Goal: Task Accomplishment & Management: Manage account settings

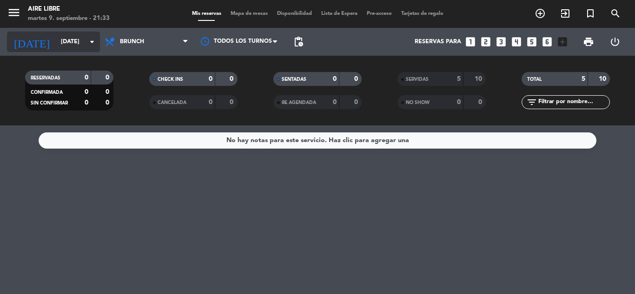
click at [56, 41] on input "[DATE]" at bounding box center [95, 42] width 79 height 16
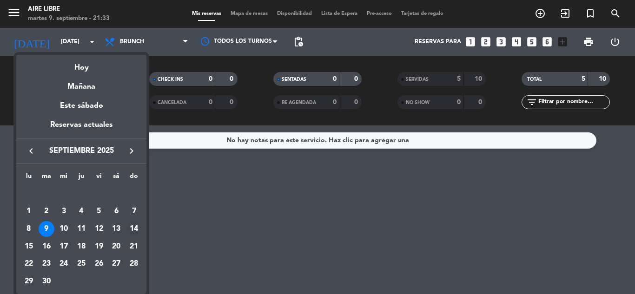
click at [132, 229] on div "14" at bounding box center [134, 229] width 16 height 16
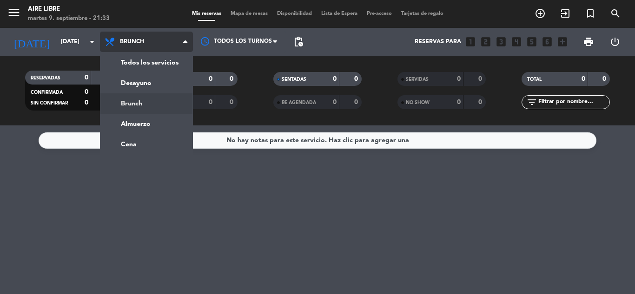
click at [146, 83] on div "menu Aire Libre [DATE] 9. septiembre - 21:33 Mis reservas Mapa de mesas Disponi…" at bounding box center [317, 62] width 635 height 125
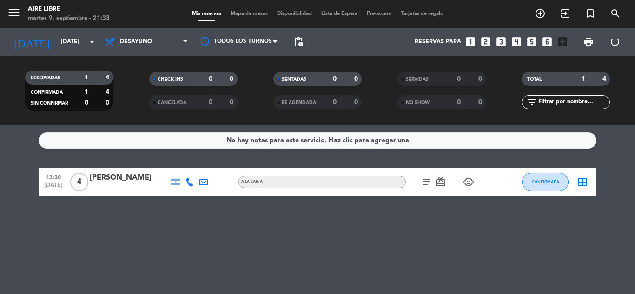
click at [426, 184] on icon "subject" at bounding box center [426, 182] width 11 height 11
click at [35, 248] on div "No hay notas para este servicio. Haz clic para agregar una 13:30 [DATE] 4 [PERS…" at bounding box center [317, 209] width 635 height 169
click at [56, 46] on input "[DATE]" at bounding box center [95, 42] width 79 height 16
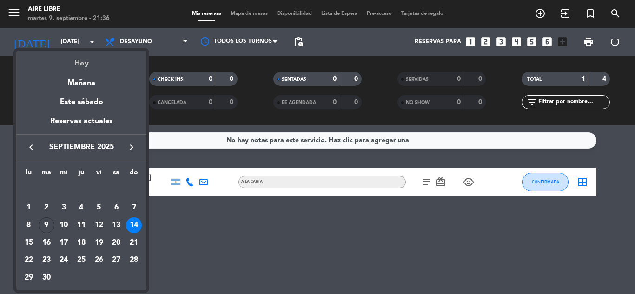
click at [86, 64] on div "Hoy" at bounding box center [81, 60] width 130 height 19
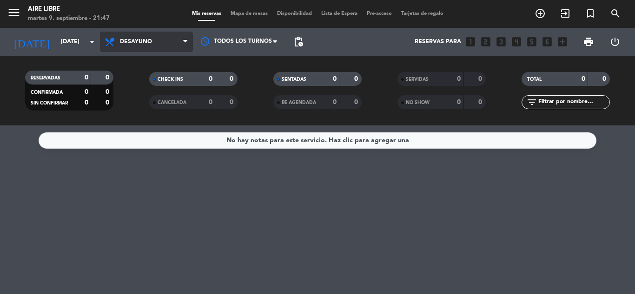
click at [124, 38] on span "Desayuno" at bounding box center [146, 42] width 93 height 20
click at [132, 99] on div "menu Aire Libre [DATE] 9. septiembre - 21:47 Mis reservas Mapa de mesas Disponi…" at bounding box center [317, 62] width 635 height 125
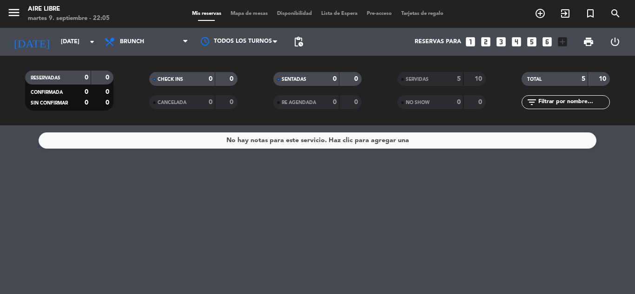
click at [593, 211] on div "No hay notas para este servicio. Haz clic para agregar una" at bounding box center [317, 209] width 635 height 169
click at [67, 35] on input "[DATE]" at bounding box center [95, 42] width 79 height 16
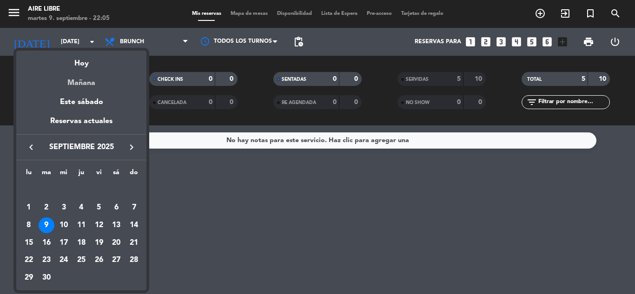
click at [82, 83] on div "Mañana" at bounding box center [81, 79] width 130 height 19
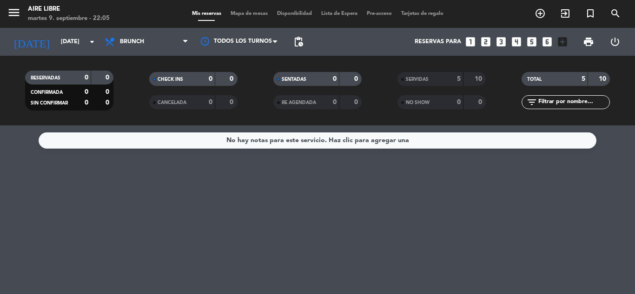
type input "[DATE]"
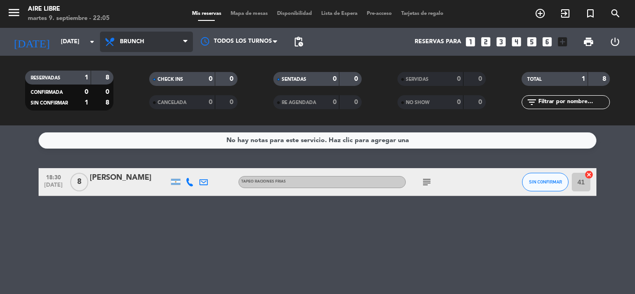
click at [144, 39] on span "Brunch" at bounding box center [132, 42] width 24 height 7
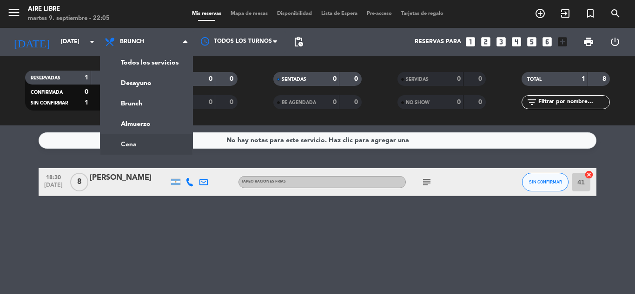
click at [425, 182] on icon "subject" at bounding box center [426, 182] width 11 height 11
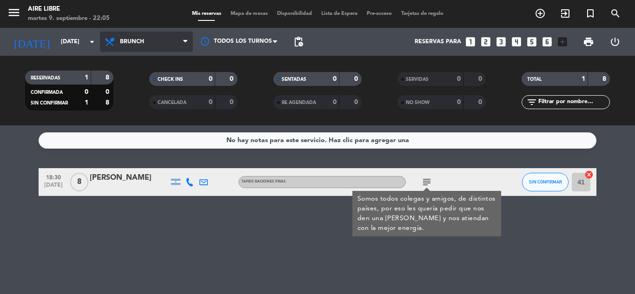
click at [134, 46] on span "Brunch" at bounding box center [146, 42] width 93 height 20
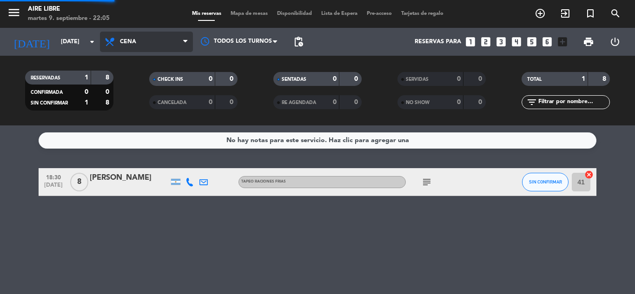
click at [136, 143] on ng-component "menu Aire Libre [DATE] 9. septiembre - 22:05 Mis reservas Mapa de mesas Disponi…" at bounding box center [317, 147] width 635 height 294
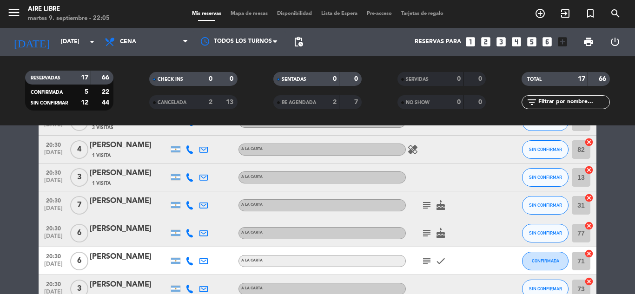
scroll to position [143, 0]
click at [428, 204] on icon "subject" at bounding box center [426, 204] width 11 height 11
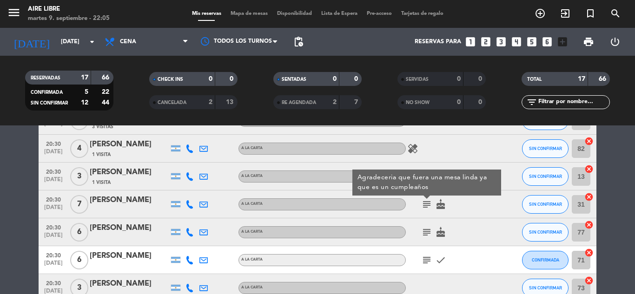
click at [428, 232] on icon "subject" at bounding box center [426, 232] width 11 height 11
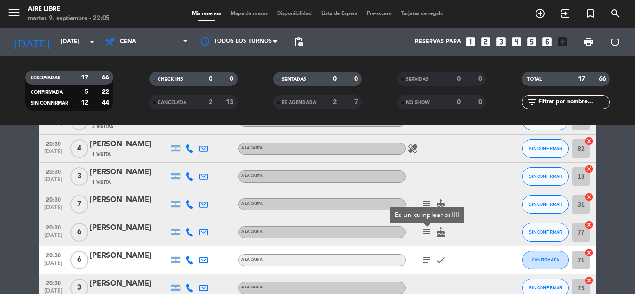
click at [618, 244] on bookings-row "20:00 [DATE] 3 Agos [PERSON_NAME] 2 Visitas A LA CARTA CONFIRMADA 25 cancel 20:…" at bounding box center [317, 288] width 635 height 526
click at [587, 224] on icon "cancel" at bounding box center [588, 224] width 9 height 9
click at [587, 195] on icon "cancel" at bounding box center [588, 196] width 9 height 9
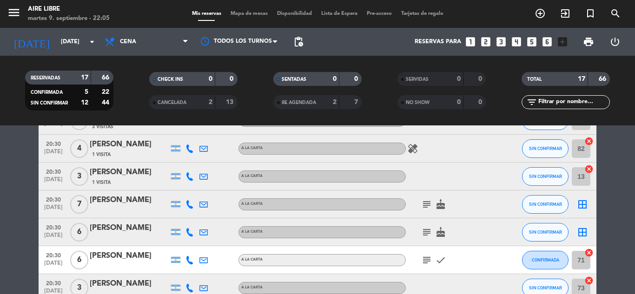
click at [581, 231] on icon "border_all" at bounding box center [582, 232] width 11 height 11
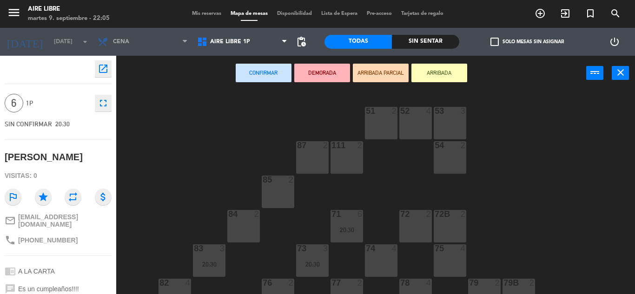
click at [352, 286] on div at bounding box center [346, 283] width 15 height 8
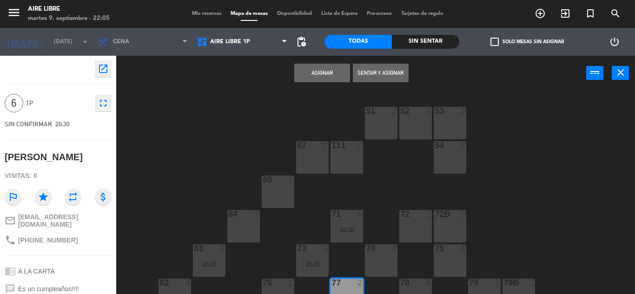
click at [412, 281] on div at bounding box center [415, 283] width 15 height 8
click at [571, 189] on div "51 2 52 4 53 3 111 2 54 2 87 2 85 2 72 2 84 2 71 6 20:30 72B 2 83 3 20:30 73 3 …" at bounding box center [379, 193] width 512 height 204
click at [623, 74] on icon "close" at bounding box center [620, 72] width 11 height 11
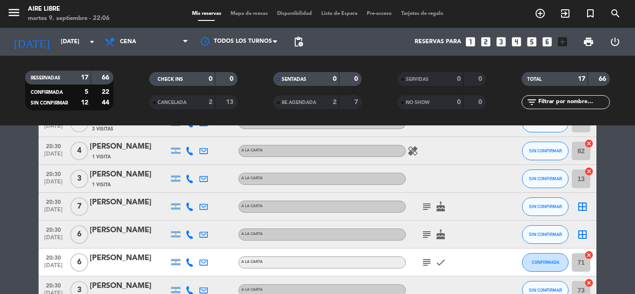
scroll to position [143, 0]
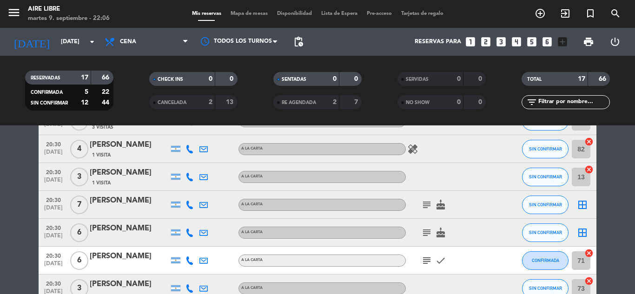
click at [424, 205] on icon "subject" at bounding box center [426, 204] width 11 height 11
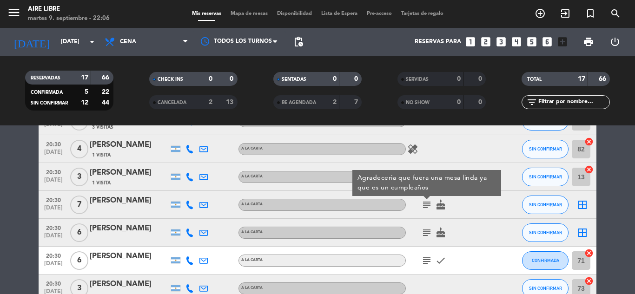
click at [579, 205] on icon "border_all" at bounding box center [582, 204] width 11 height 11
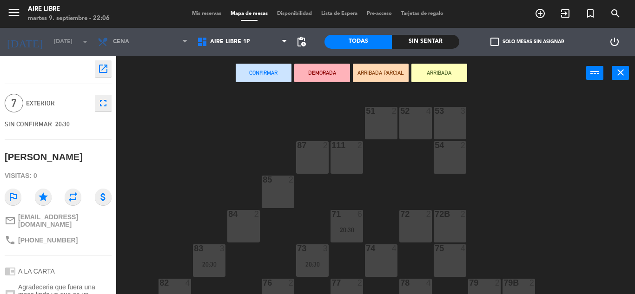
click at [349, 283] on div at bounding box center [346, 283] width 15 height 8
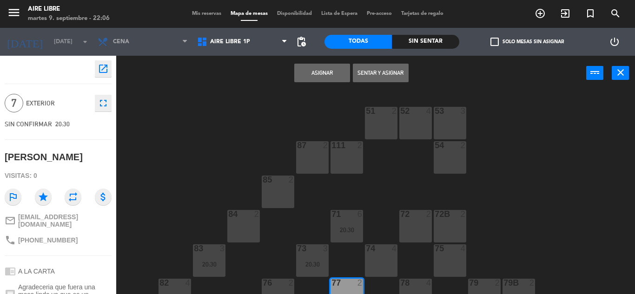
click at [409, 286] on div at bounding box center [415, 283] width 15 height 8
click at [318, 79] on button "Asignar" at bounding box center [322, 73] width 56 height 19
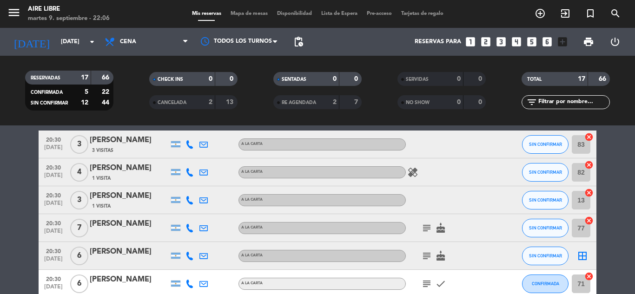
scroll to position [137, 0]
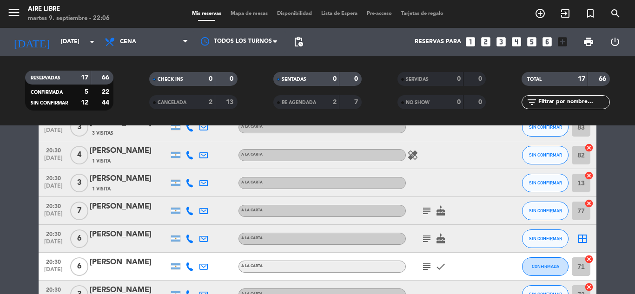
click at [583, 239] on icon "border_all" at bounding box center [582, 238] width 11 height 11
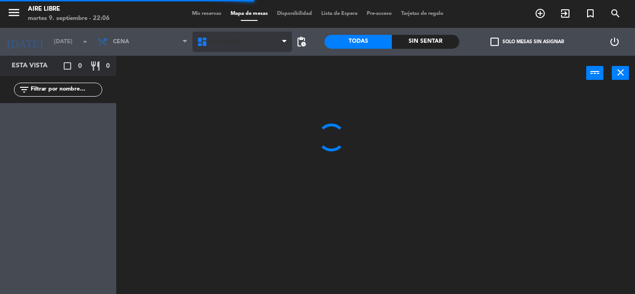
click at [224, 43] on span "Aire Libre 1P" at bounding box center [230, 42] width 40 height 7
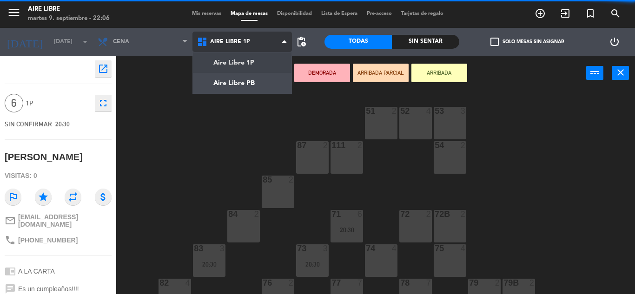
click at [247, 88] on ng-component "menu Aire Libre [DATE] 9. septiembre - 22:06 Mis reservas Mapa de mesas Disponi…" at bounding box center [317, 147] width 635 height 294
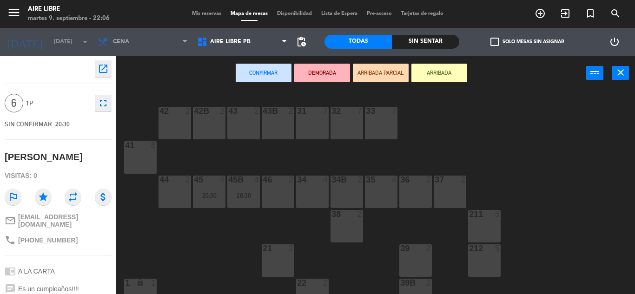
click at [309, 124] on div "31 7" at bounding box center [312, 123] width 33 height 33
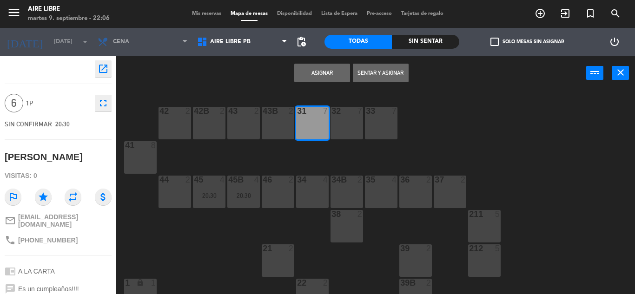
click at [322, 73] on button "Asignar" at bounding box center [322, 73] width 56 height 19
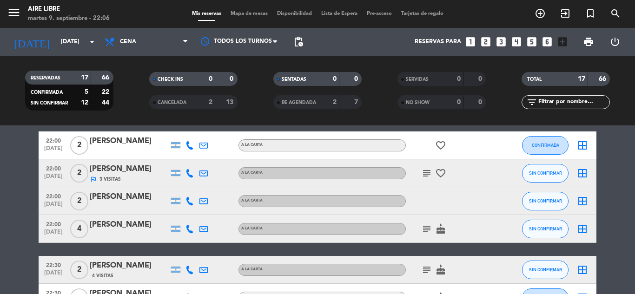
scroll to position [375, 0]
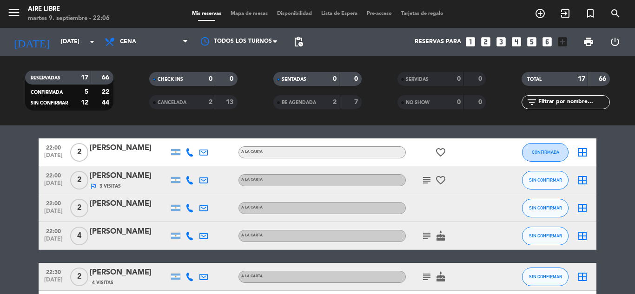
click at [427, 185] on icon "subject" at bounding box center [426, 180] width 11 height 11
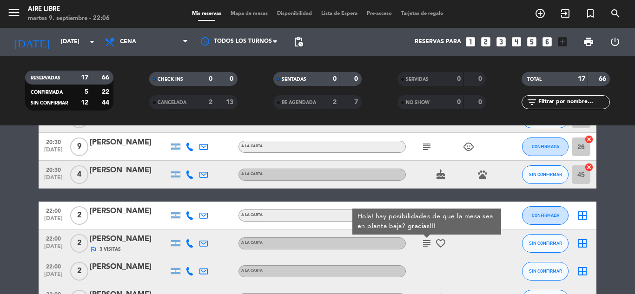
scroll to position [312, 0]
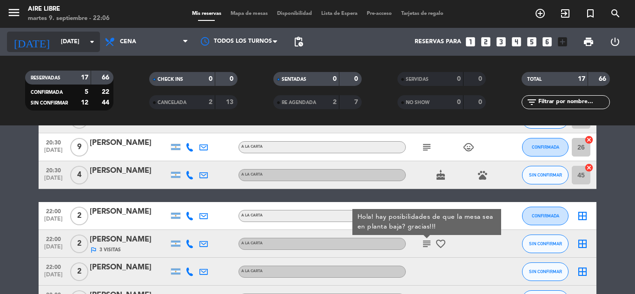
click at [57, 40] on input "[DATE]" at bounding box center [95, 42] width 79 height 16
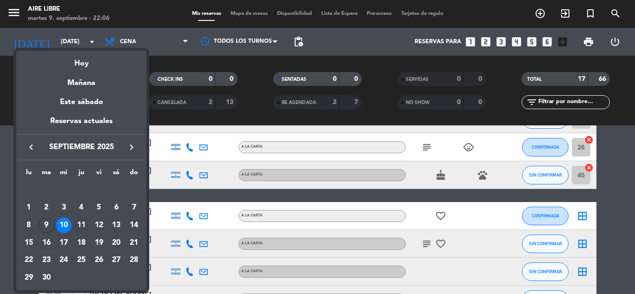
click at [83, 225] on div "11" at bounding box center [81, 225] width 16 height 16
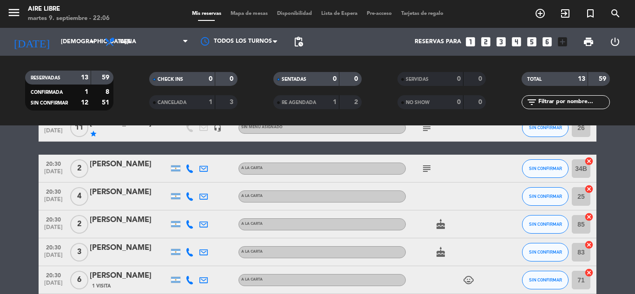
scroll to position [55, 0]
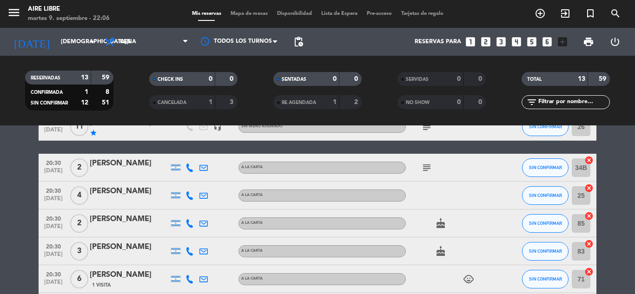
click at [429, 168] on icon "subject" at bounding box center [426, 167] width 11 height 11
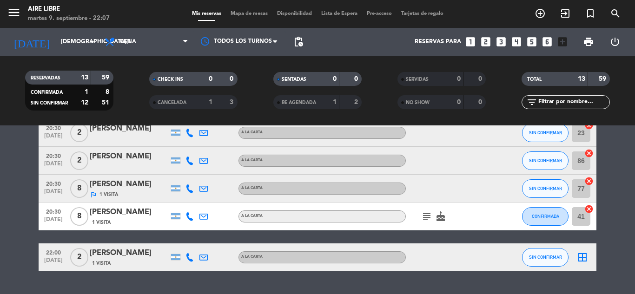
scroll to position [290, 0]
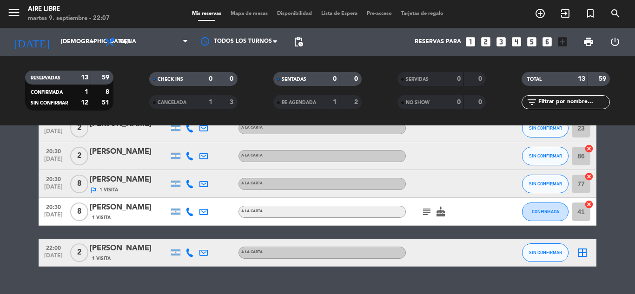
click at [428, 211] on icon "subject" at bounding box center [426, 211] width 11 height 11
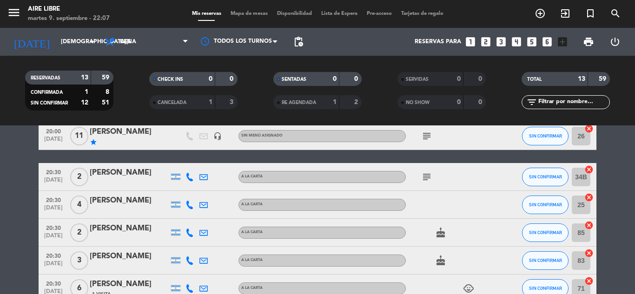
scroll to position [0, 0]
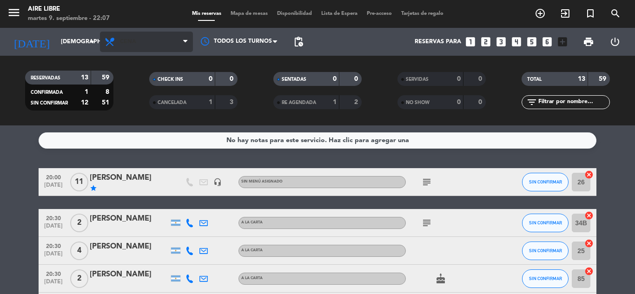
click at [132, 42] on span "Cena" at bounding box center [128, 42] width 16 height 7
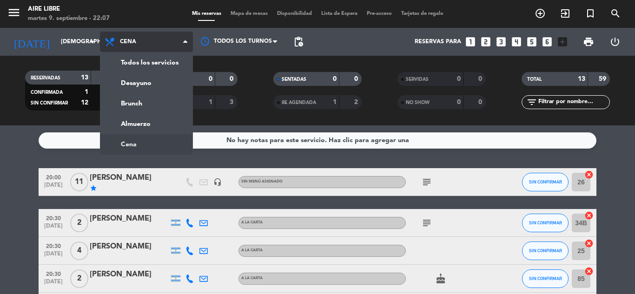
click at [144, 102] on div "menu Aire Libre [DATE] 9. septiembre - 22:07 Mis reservas Mapa de mesas Disponi…" at bounding box center [317, 62] width 635 height 125
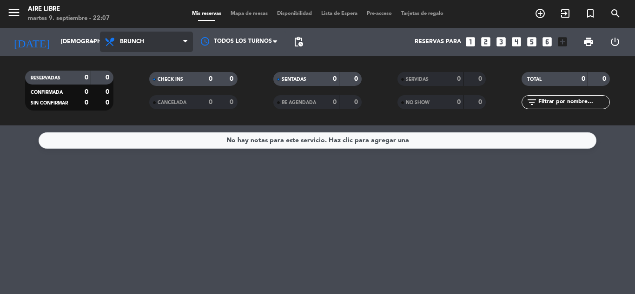
click at [132, 43] on span "Brunch" at bounding box center [132, 42] width 24 height 7
click at [127, 149] on ng-component "menu Aire Libre [DATE] 9. septiembre - 22:07 Mis reservas Mapa de mesas Disponi…" at bounding box center [317, 147] width 635 height 294
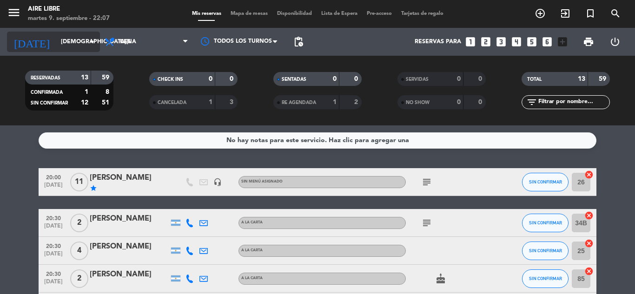
click at [56, 39] on input "[DEMOGRAPHIC_DATA][DATE]" at bounding box center [95, 42] width 79 height 16
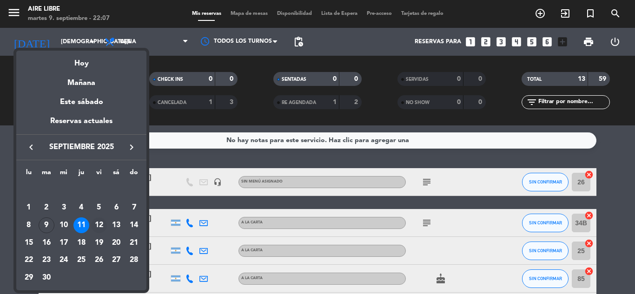
click at [100, 221] on div "12" at bounding box center [99, 225] width 16 height 16
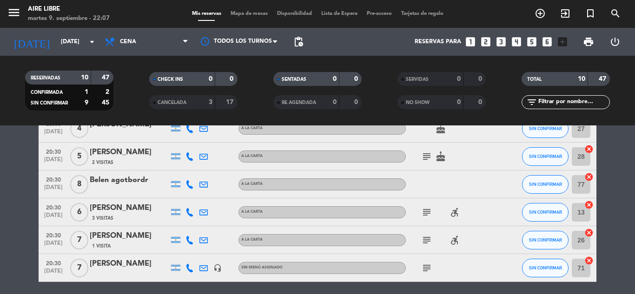
scroll to position [122, 0]
click at [427, 269] on icon "subject" at bounding box center [426, 268] width 11 height 11
click at [428, 241] on icon "subject" at bounding box center [426, 240] width 11 height 11
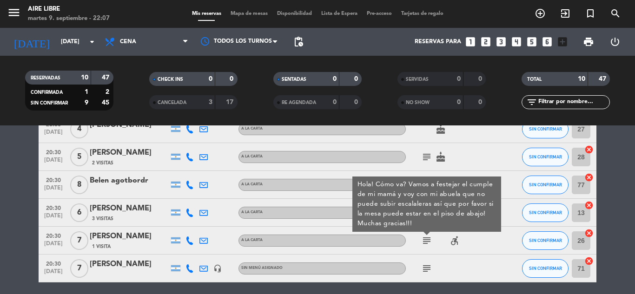
click at [618, 234] on bookings-row "20:00 [DATE] 2 [PERSON_NAME] A LA CARTA SIN CONFIRMAR 85 cancel 20:30 [DATE] 2 …" at bounding box center [317, 198] width 635 height 305
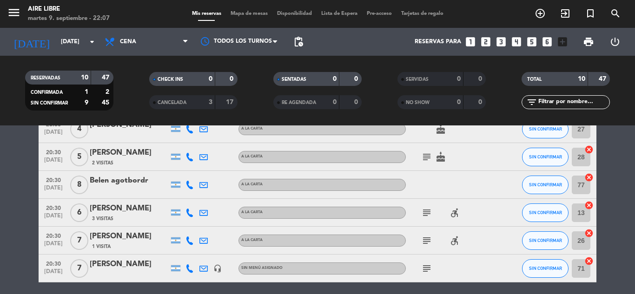
click at [428, 212] on icon "subject" at bounding box center [426, 212] width 11 height 11
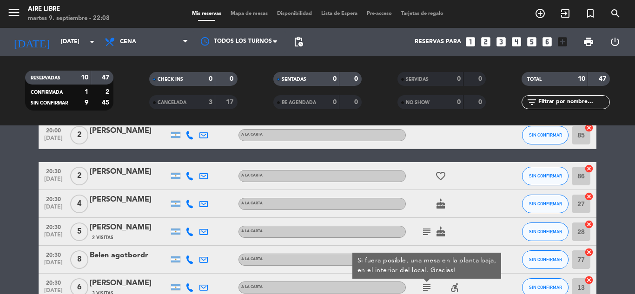
scroll to position [22, 0]
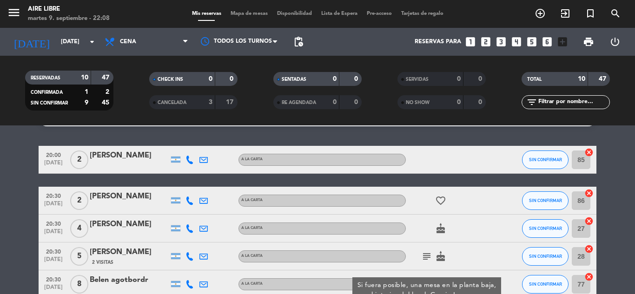
click at [624, 268] on bookings-row "20:00 [DATE] 2 [PERSON_NAME] A LA CARTA SIN CONFIRMAR 85 cancel 20:30 [DATE] 2 …" at bounding box center [317, 298] width 635 height 305
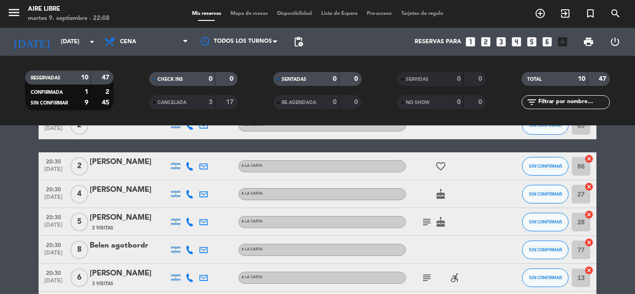
scroll to position [58, 0]
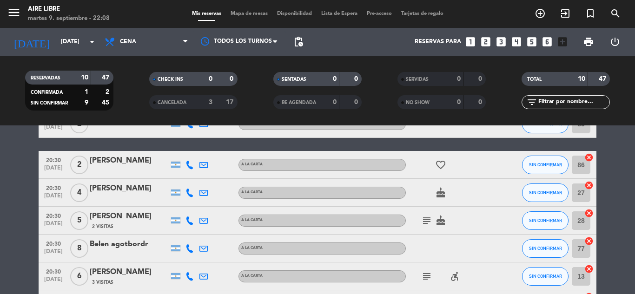
click at [428, 221] on icon "subject" at bounding box center [426, 220] width 11 height 11
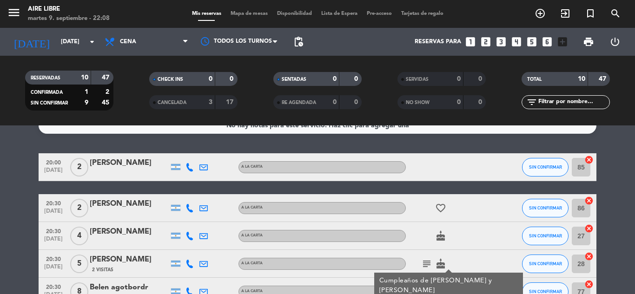
scroll to position [0, 0]
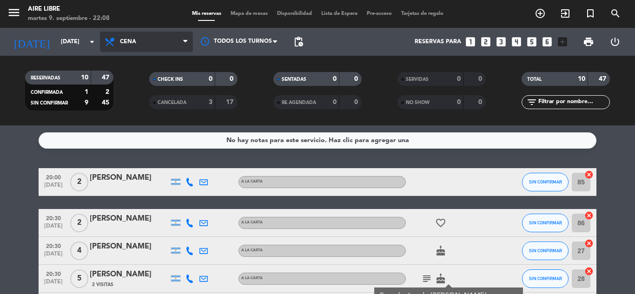
click at [124, 44] on span "Cena" at bounding box center [128, 42] width 16 height 7
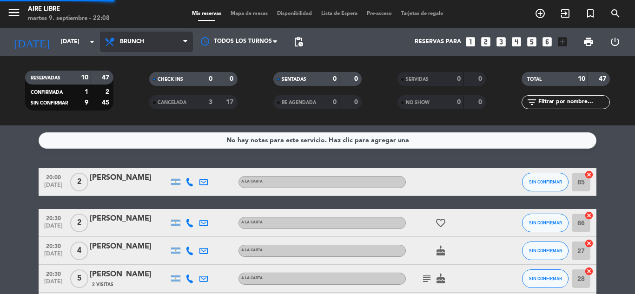
click at [133, 106] on div "menu Aire Libre [DATE] 9. septiembre - 22:08 Mis reservas Mapa de mesas Disponi…" at bounding box center [317, 62] width 635 height 125
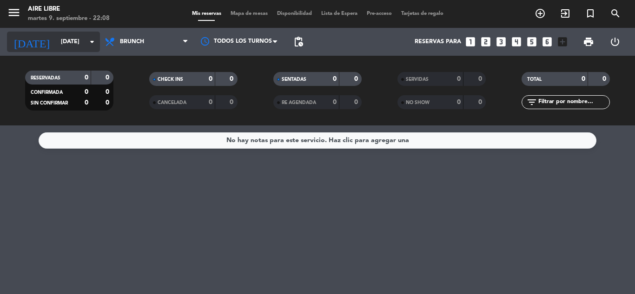
click at [61, 38] on input "[DATE]" at bounding box center [95, 42] width 79 height 16
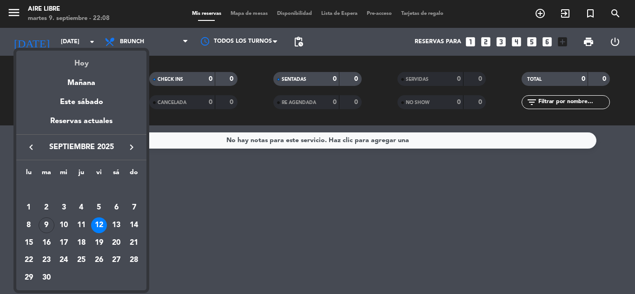
click at [82, 62] on div "Hoy" at bounding box center [81, 60] width 130 height 19
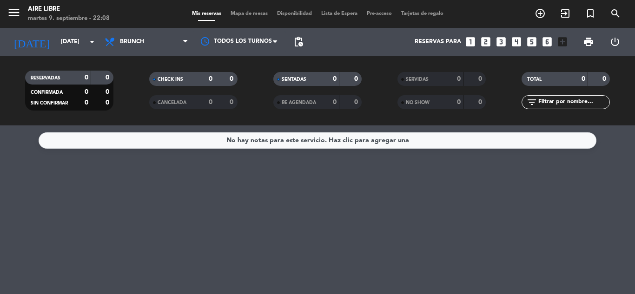
type input "[DATE]"
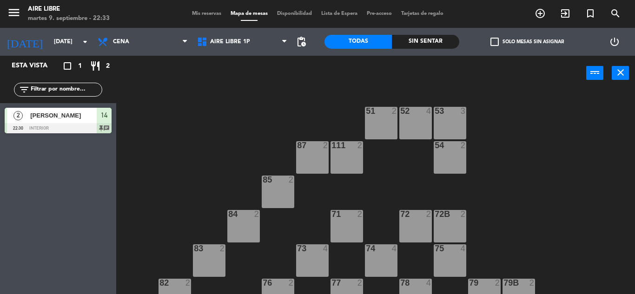
click at [201, 13] on span "Mis reservas" at bounding box center [206, 13] width 39 height 5
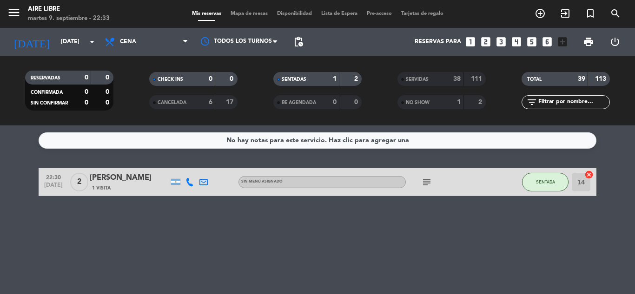
click at [428, 181] on icon "subject" at bounding box center [426, 182] width 11 height 11
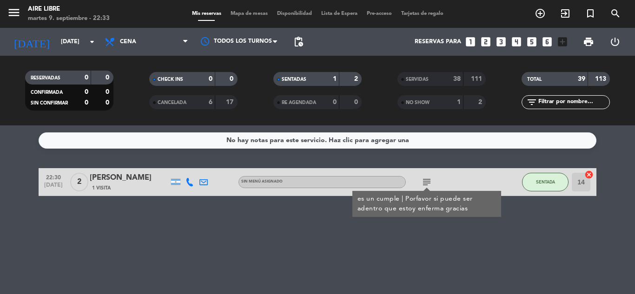
click at [189, 250] on div "No hay notas para este servicio. Haz clic para agregar una 22:30 sep. 9 2 marti…" at bounding box center [317, 209] width 635 height 169
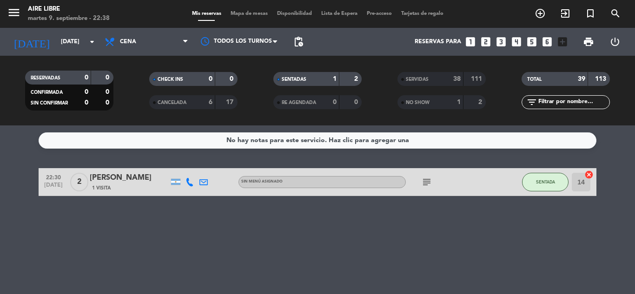
click at [450, 142] on div "No hay notas para este servicio. Haz clic para agregar una" at bounding box center [318, 140] width 558 height 16
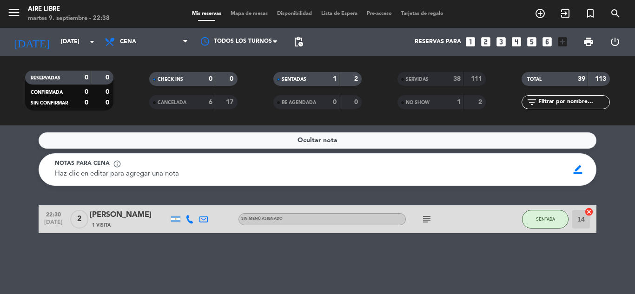
click at [572, 147] on div "Ocultar nota" at bounding box center [318, 140] width 558 height 16
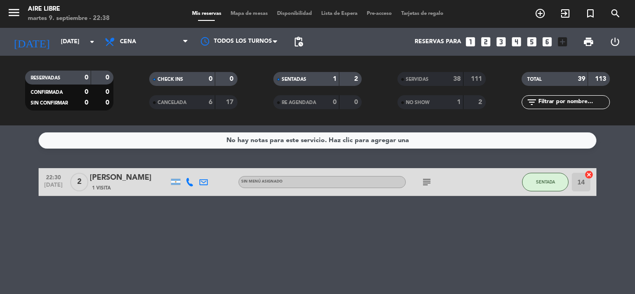
click at [121, 254] on div "No hay notas para este servicio. Haz clic para agregar una 22:30 sep. 9 2 marti…" at bounding box center [317, 209] width 635 height 169
click at [324, 254] on div "No hay notas para este servicio. Haz clic para agregar una 22:30 sep. 9 2 marti…" at bounding box center [317, 209] width 635 height 169
click at [219, 275] on div "No hay notas para este servicio. Haz clic para agregar una 22:30 sep. 9 2 marti…" at bounding box center [317, 209] width 635 height 169
click at [153, 272] on div "No hay notas para este servicio. Haz clic para agregar una 22:30 sep. 9 2 marti…" at bounding box center [317, 209] width 635 height 169
click at [325, 255] on div "No hay notas para este servicio. Haz clic para agregar una 22:30 sep. 9 2 marti…" at bounding box center [317, 209] width 635 height 169
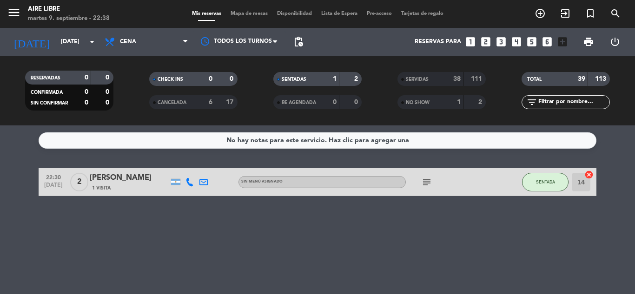
click at [612, 207] on div "No hay notas para este servicio. Haz clic para agregar una 22:30 sep. 9 2 marti…" at bounding box center [317, 209] width 635 height 169
click at [201, 13] on span "Mis reservas" at bounding box center [206, 13] width 39 height 5
drag, startPoint x: 201, startPoint y: 13, endPoint x: 228, endPoint y: 9, distance: 27.1
click at [538, 185] on button "SENTADA" at bounding box center [545, 182] width 46 height 19
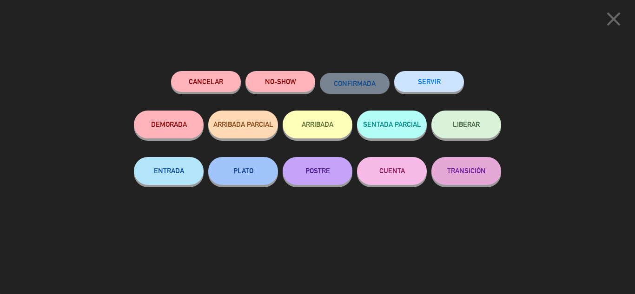
click at [435, 77] on button "SERVIR" at bounding box center [429, 81] width 70 height 21
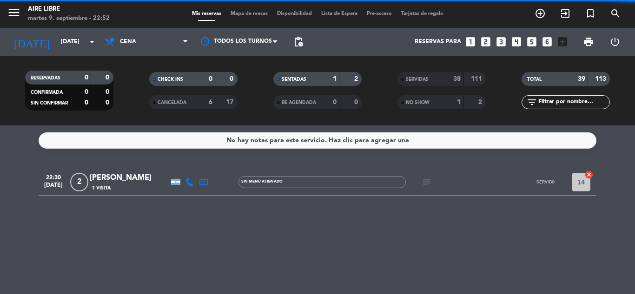
click at [423, 72] on div "SERVIDAS 38 111" at bounding box center [441, 79] width 88 height 14
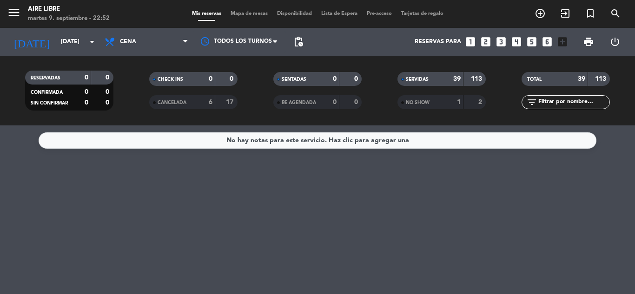
click at [427, 79] on span "SERVIDAS" at bounding box center [417, 79] width 23 height 5
click at [423, 79] on span "SERVIDAS" at bounding box center [417, 79] width 23 height 5
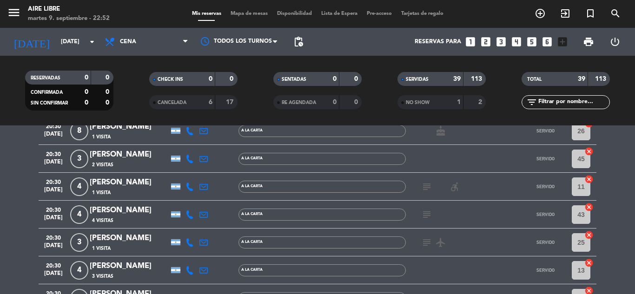
scroll to position [483, 0]
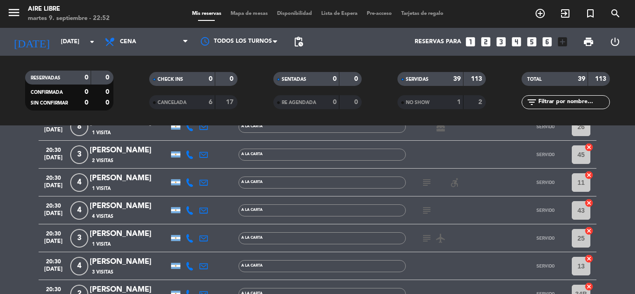
click at [190, 237] on icon at bounding box center [189, 238] width 8 height 8
click at [194, 223] on span "content_paste" at bounding box center [197, 222] width 7 height 7
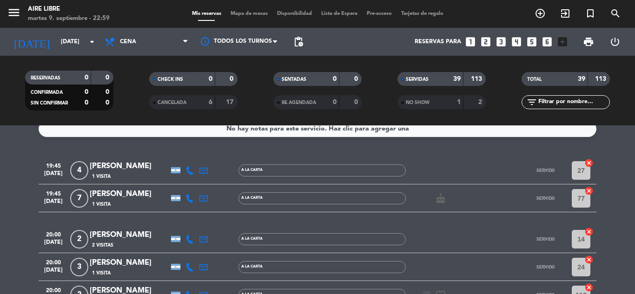
scroll to position [0, 0]
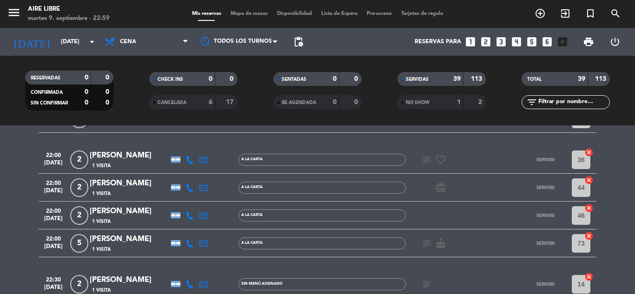
scroll to position [1255, 0]
